Goal: Navigation & Orientation: Find specific page/section

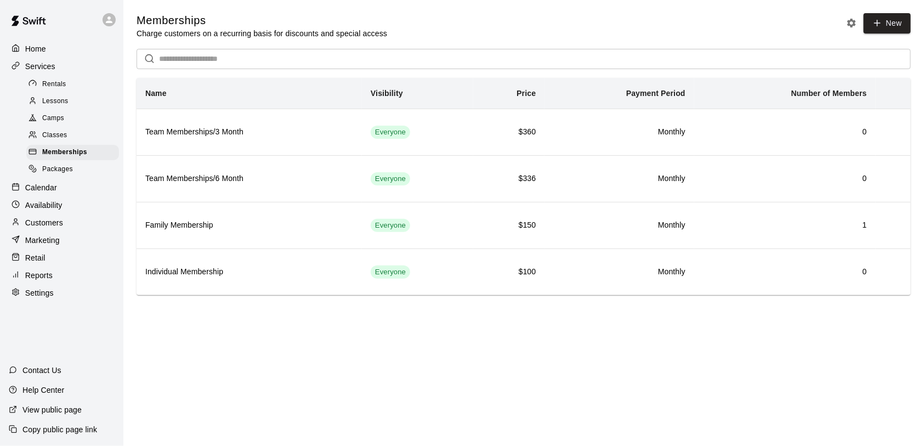
click at [48, 189] on p "Calendar" at bounding box center [41, 187] width 32 height 11
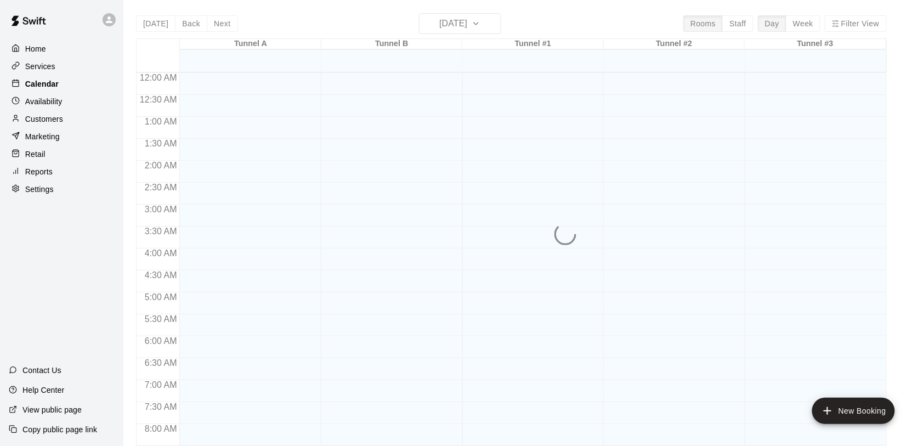
scroll to position [634, 0]
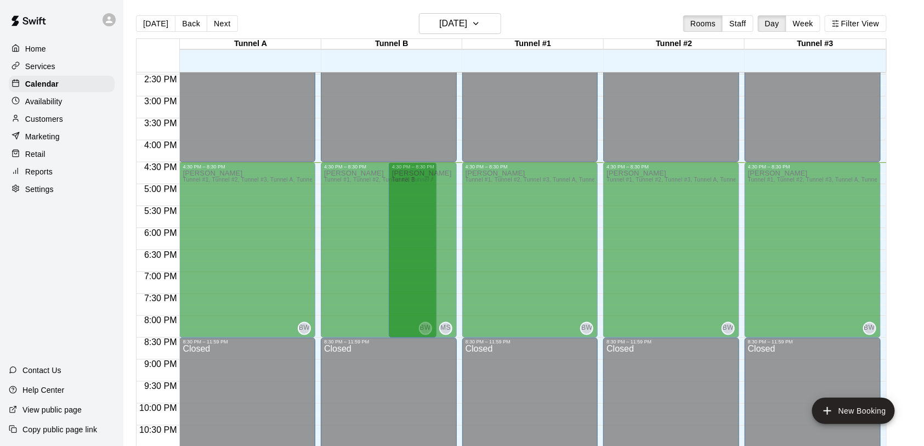
click at [55, 101] on p "Availability" at bounding box center [43, 101] width 37 height 11
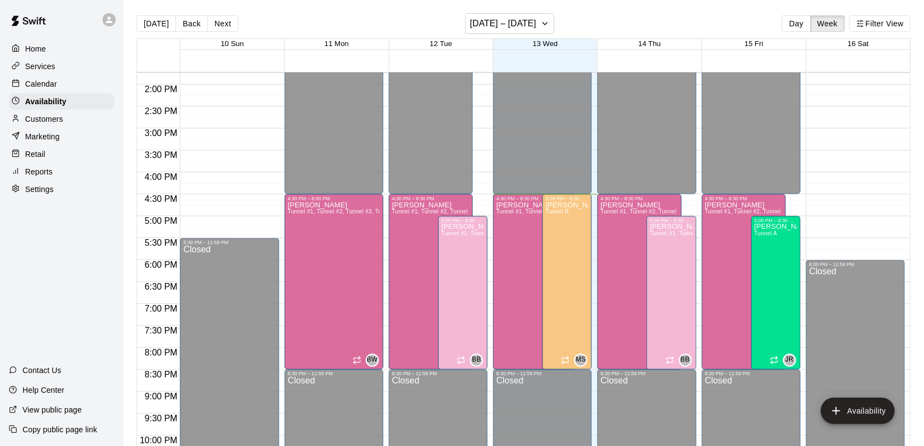
scroll to position [667, 0]
